Goal: Transaction & Acquisition: Purchase product/service

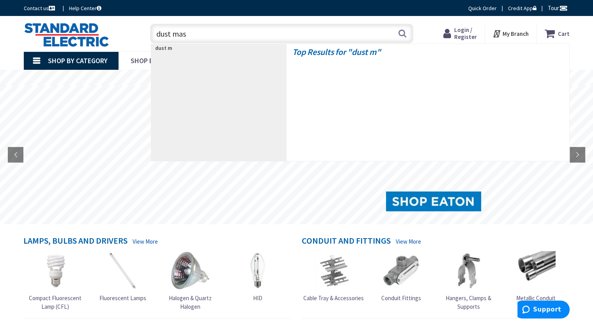
type input "[MEDICAL_DATA]"
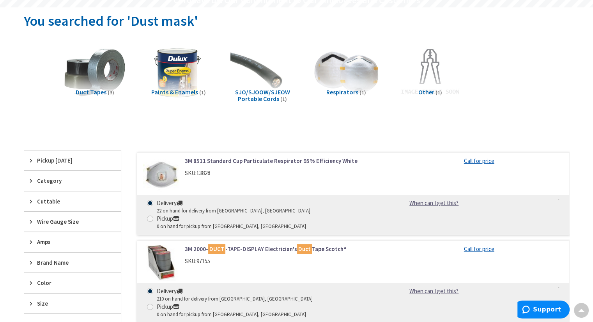
scroll to position [117, 0]
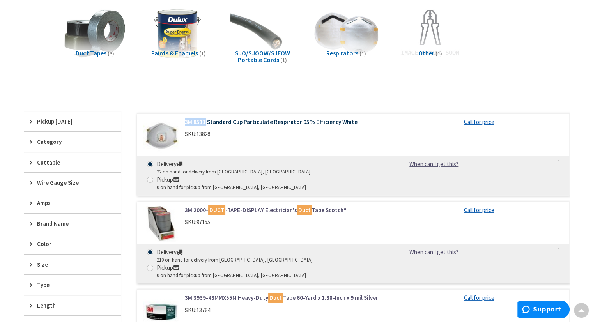
drag, startPoint x: 181, startPoint y: 121, endPoint x: 205, endPoint y: 123, distance: 24.3
click at [205, 123] on div "3M 8511 Standard Cup Particulate Respirator 95% Efficiency White SKU: 13828" at bounding box center [284, 130] width 210 height 25
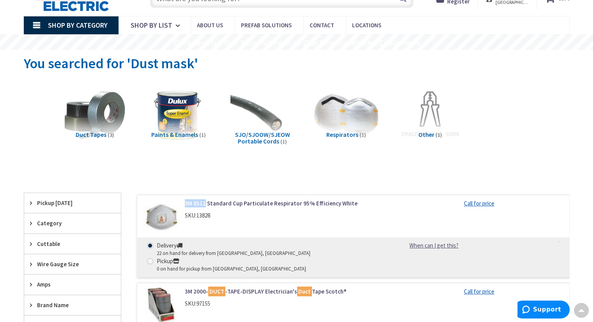
scroll to position [0, 0]
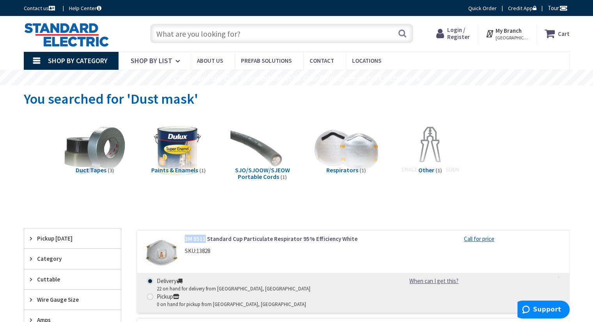
copy link "3M 8511"
click at [220, 40] on input "text" at bounding box center [281, 34] width 263 height 20
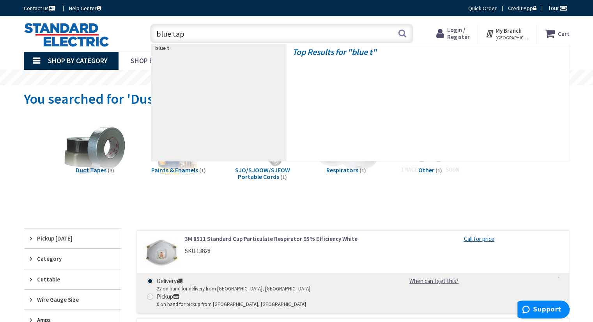
type input "blue tape"
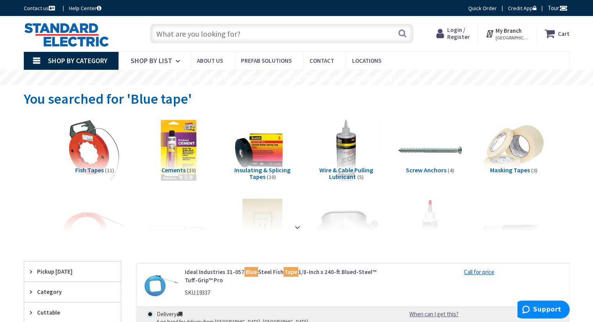
click at [225, 44] on div "Search" at bounding box center [279, 33] width 267 height 25
click at [231, 36] on input "text" at bounding box center [281, 34] width 263 height 20
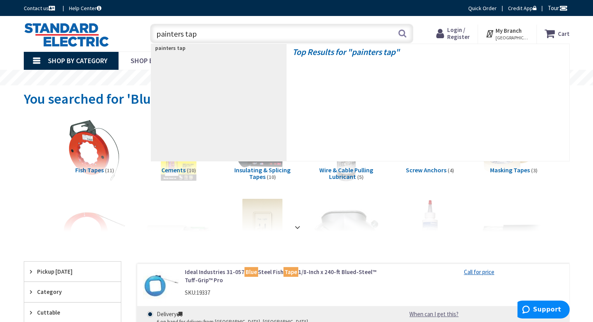
type input "painters tape"
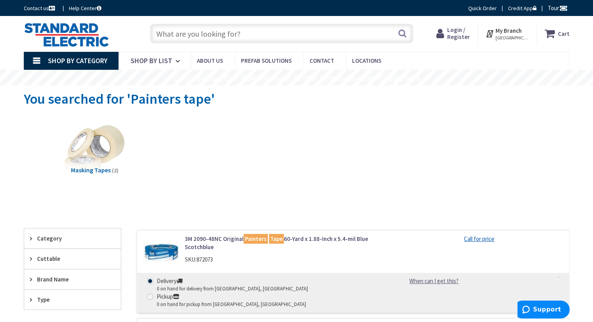
click at [201, 37] on input "text" at bounding box center [281, 34] width 263 height 20
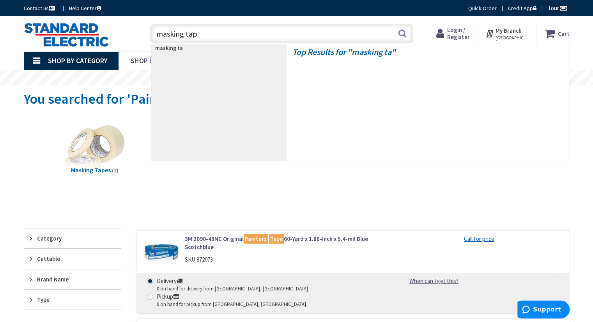
type input "masking tape"
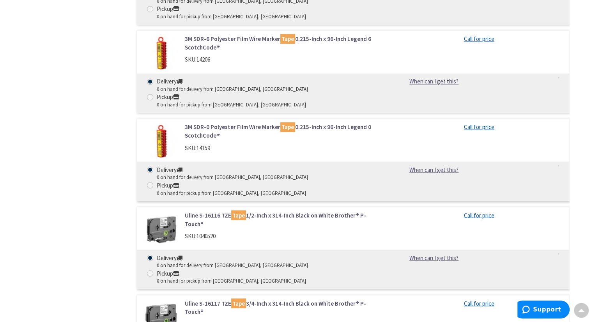
scroll to position [1290, 0]
